Goal: Task Accomplishment & Management: Manage account settings

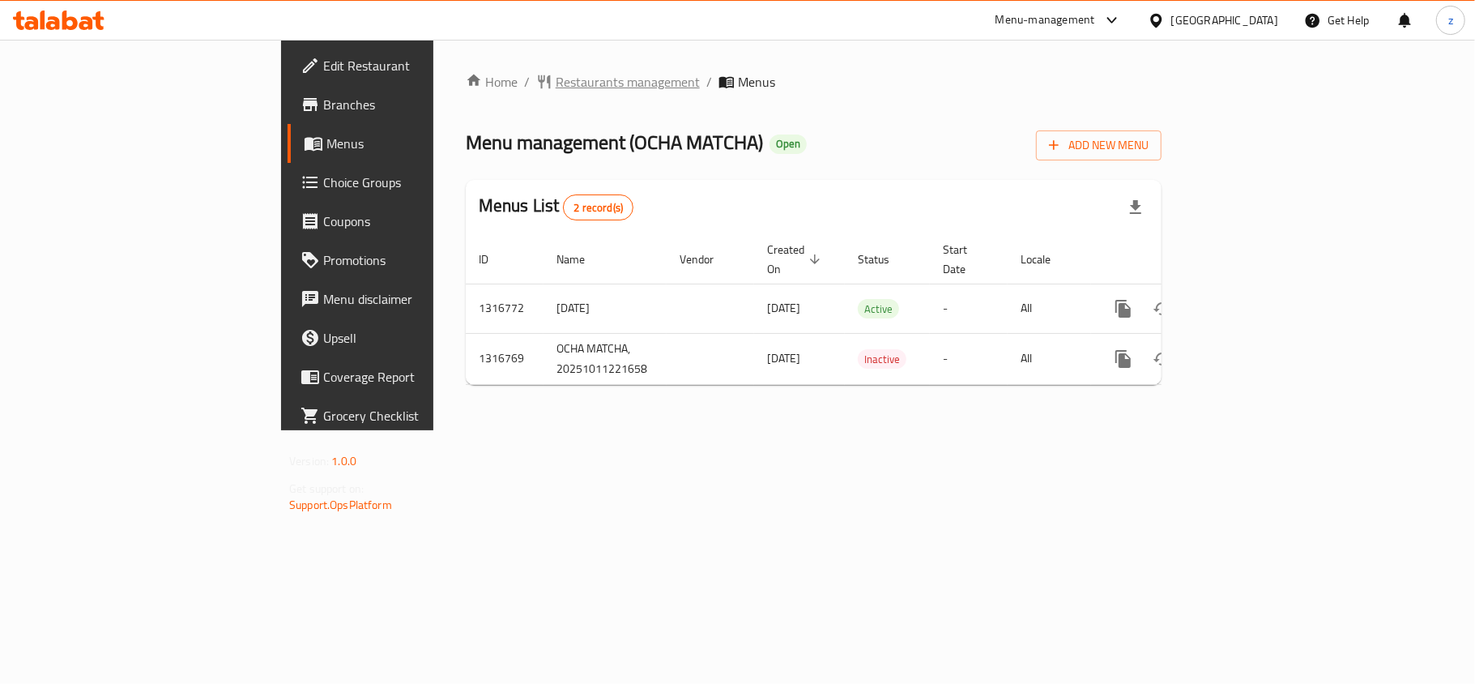
click at [556, 88] on span "Restaurants management" at bounding box center [628, 81] width 144 height 19
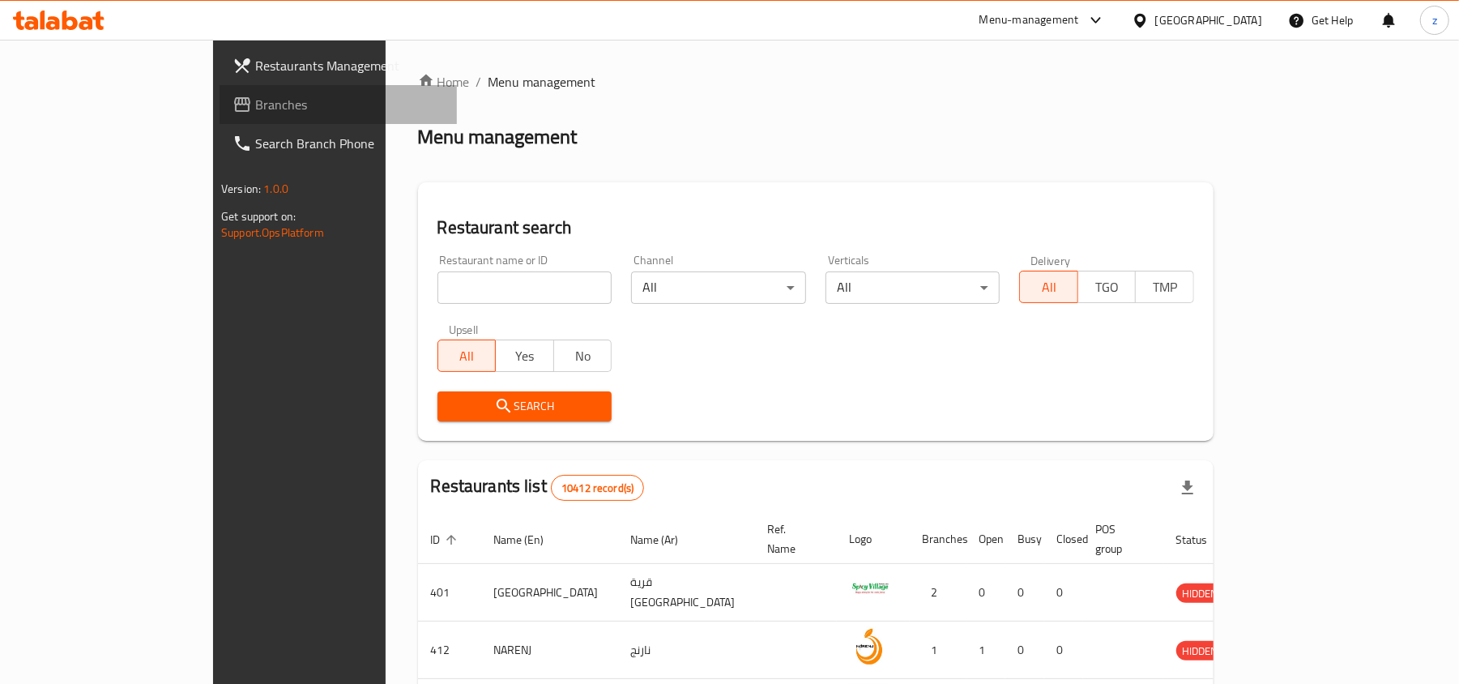
click at [255, 111] on span "Branches" at bounding box center [349, 104] width 189 height 19
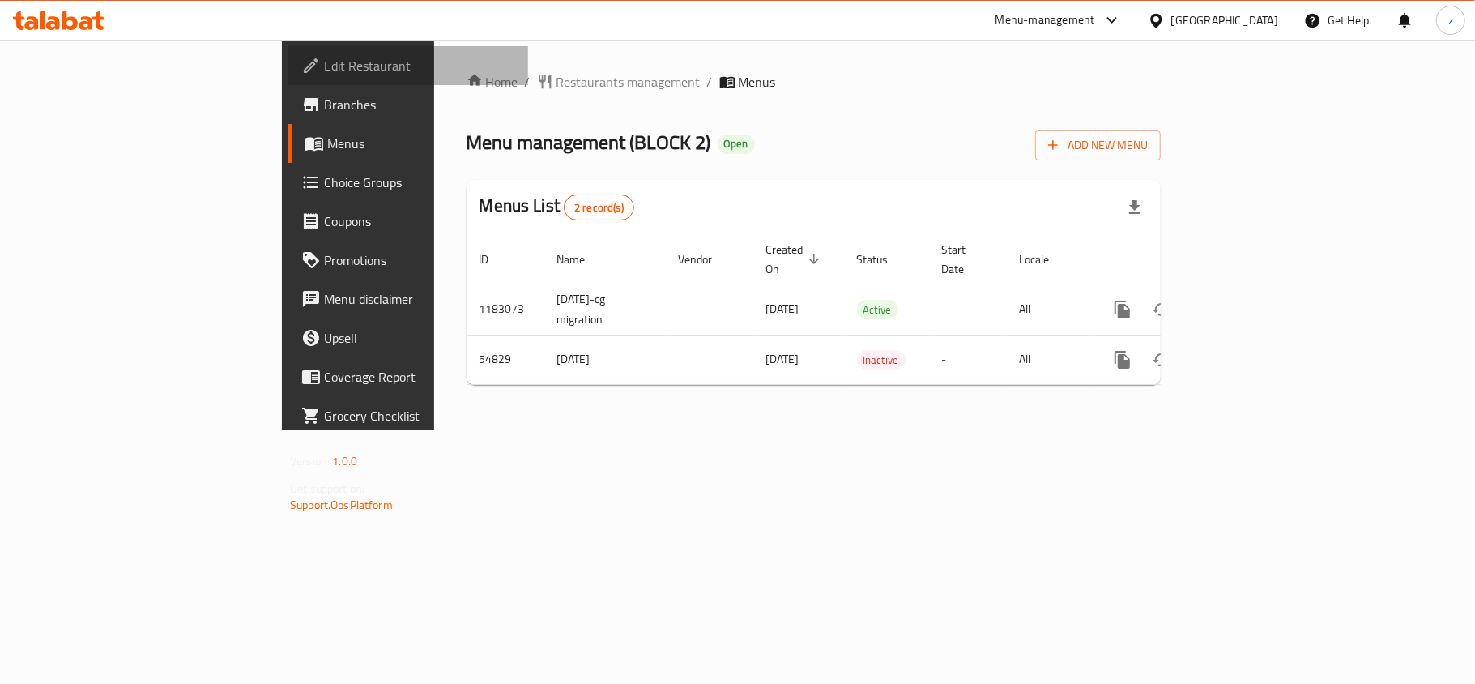
click at [324, 75] on span "Edit Restaurant" at bounding box center [419, 65] width 191 height 19
